Goal: Obtain resource: Download file/media

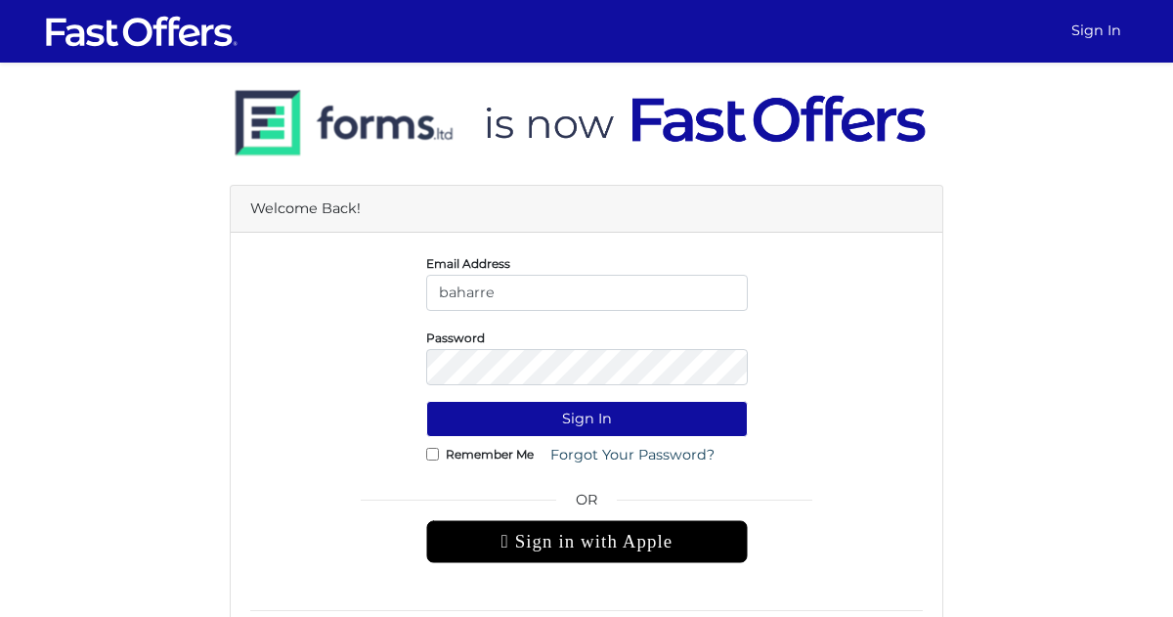
type input "baharrealtor@gmail.com"
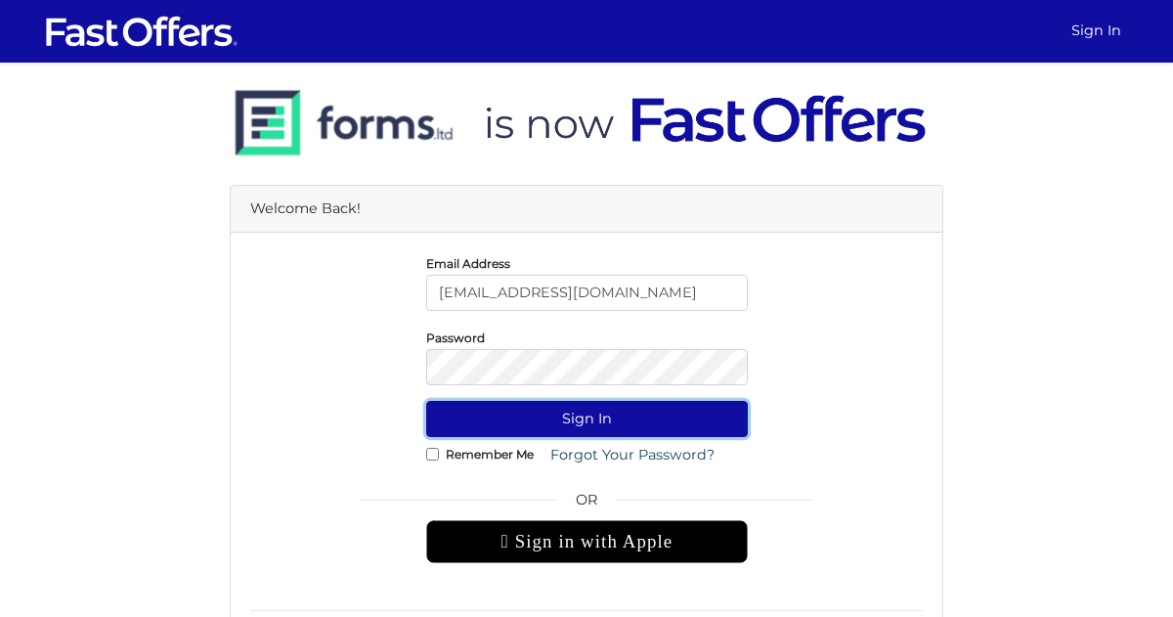
click at [560, 424] on button "Sign In" at bounding box center [587, 419] width 322 height 36
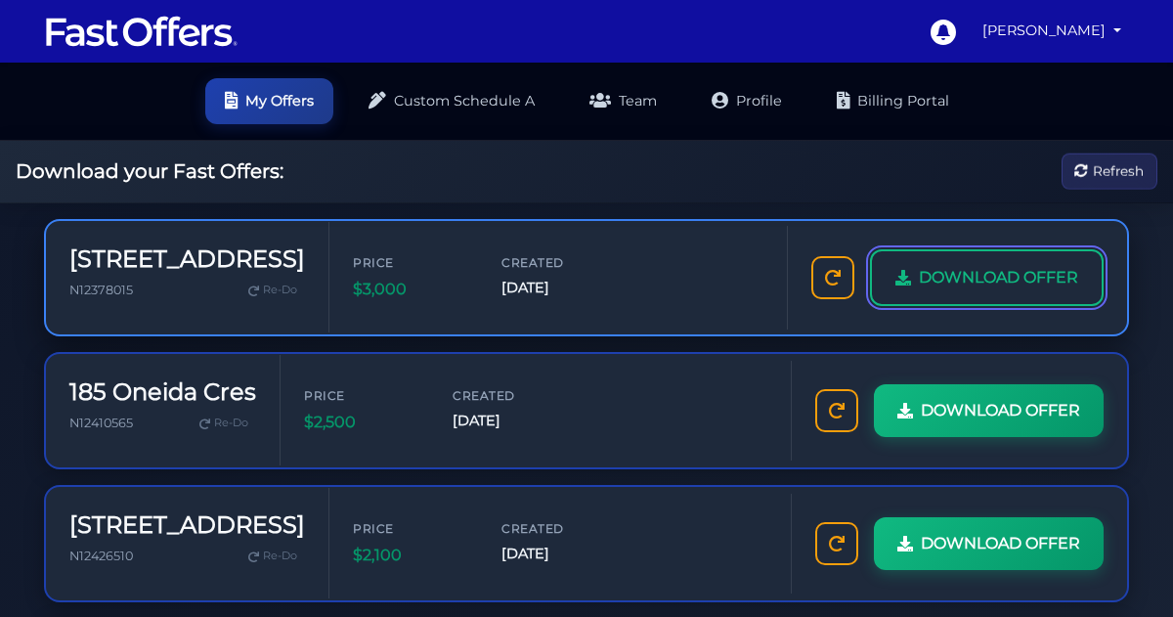
click at [943, 285] on span "DOWNLOAD OFFER" at bounding box center [998, 277] width 159 height 25
click at [942, 265] on span "DOWNLOAD OFFER" at bounding box center [998, 277] width 159 height 25
click at [936, 292] on link "DOWNLOAD OFFER" at bounding box center [987, 277] width 234 height 57
